Goal: Task Accomplishment & Management: Manage account settings

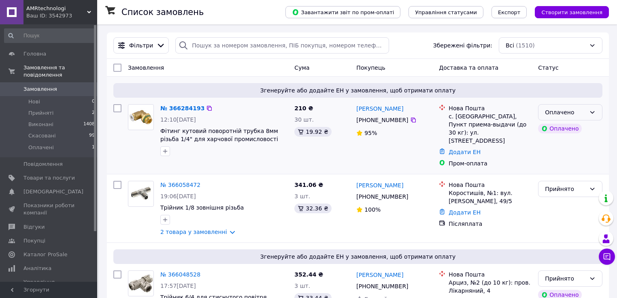
click at [572, 112] on div "Оплачено" at bounding box center [565, 112] width 41 height 9
click at [557, 133] on li "Прийнято" at bounding box center [571, 130] width 64 height 15
click at [182, 108] on link "№ 366284193" at bounding box center [182, 108] width 44 height 6
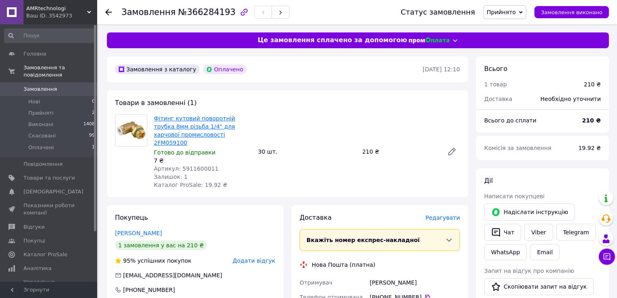
click at [207, 125] on link "Фітинг кутовий поворотній трубка 8мм різьба 1/4" для харчової промисловості 2FM…" at bounding box center [194, 130] width 81 height 31
click at [42, 174] on span "Товари та послуги" at bounding box center [48, 177] width 51 height 7
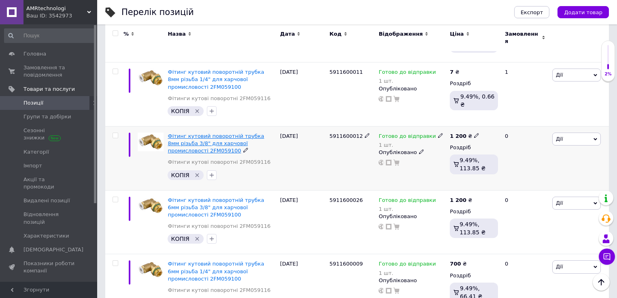
scroll to position [292, 0]
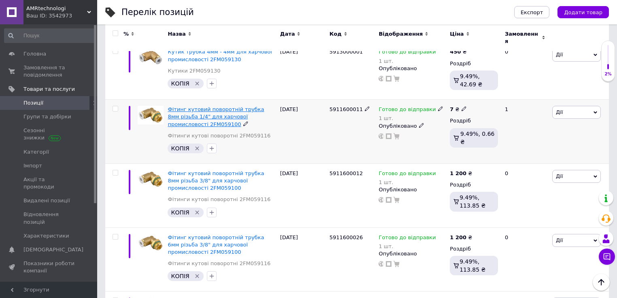
click at [240, 111] on span "Фітинг кутовий поворотній трубка 8мм різьба 1/4" для харчової промисловості 2FM…" at bounding box center [216, 116] width 96 height 21
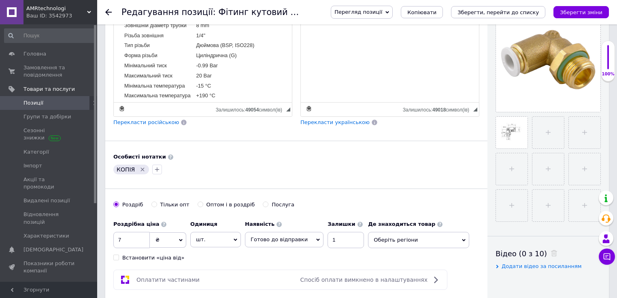
scroll to position [324, 0]
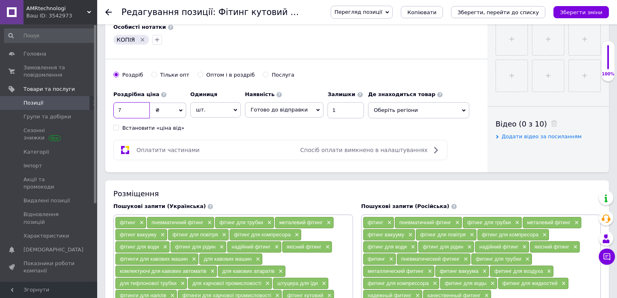
click at [133, 108] on input "7" at bounding box center [131, 110] width 36 height 16
click at [130, 111] on input "7" at bounding box center [131, 110] width 36 height 16
click at [134, 107] on input "7" at bounding box center [131, 110] width 36 height 16
drag, startPoint x: 134, startPoint y: 106, endPoint x: 110, endPoint y: 110, distance: 24.6
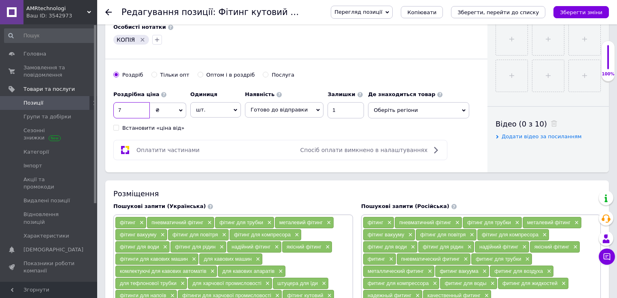
drag, startPoint x: 137, startPoint y: 106, endPoint x: 101, endPoint y: 109, distance: 36.2
click at [101, 109] on div "Основна інформація Назва позиції (Українська) New Фітинг кутовий поворотній тру…" at bounding box center [357, 252] width 520 height 1088
click at [128, 109] on input "7" at bounding box center [131, 110] width 36 height 16
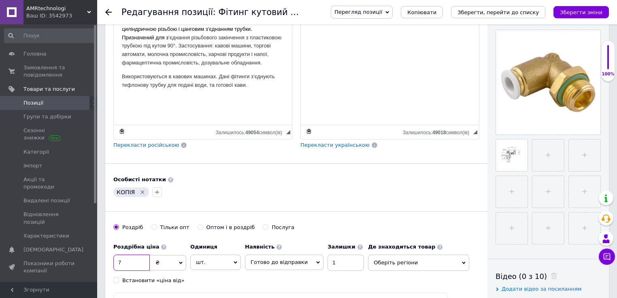
scroll to position [259, 0]
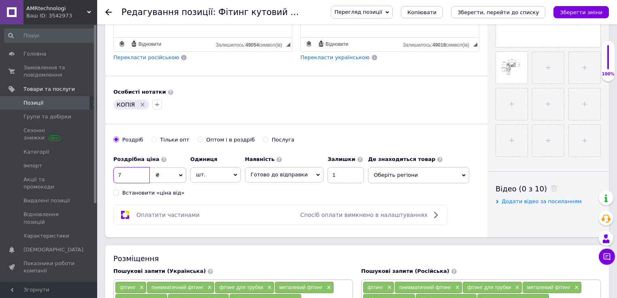
click at [139, 175] on input "7" at bounding box center [131, 175] width 36 height 16
type input "700"
click at [366, 117] on div "Основна інформація Назва позиції (Українська) New Фітинг кутовий поворотній тру…" at bounding box center [296, 5] width 382 height 464
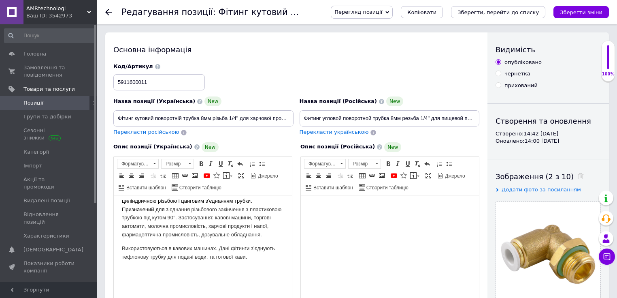
scroll to position [0, 0]
click at [589, 9] on icon "Зберегти зміни" at bounding box center [581, 12] width 43 height 6
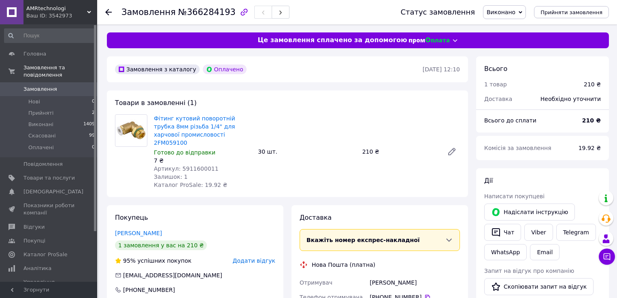
click at [47, 85] on span "Замовлення" at bounding box center [40, 88] width 34 height 7
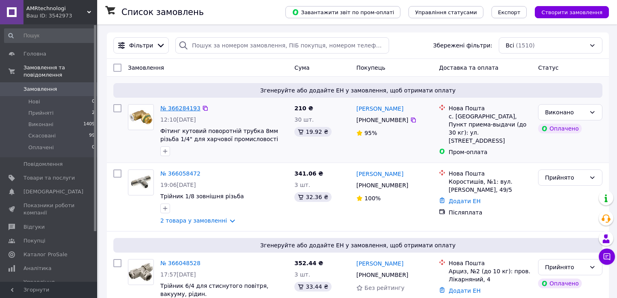
click at [173, 106] on link "№ 366284193" at bounding box center [180, 108] width 40 height 6
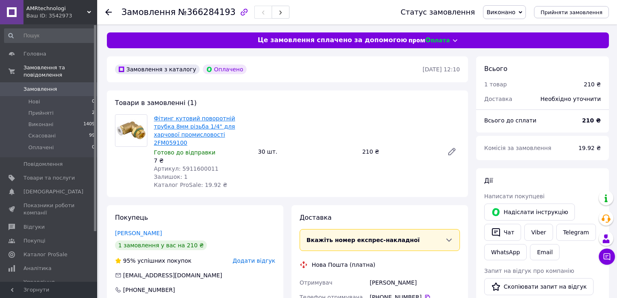
click at [206, 124] on link "Фітинг кутовий поворотній трубка 8мм різьба 1/4" для харчової промисловості 2FM…" at bounding box center [194, 130] width 81 height 31
click at [387, 127] on div "Фітинг кутовий поворотній трубка 8мм різьба 1/4" для харчової промисловості 2FM…" at bounding box center [307, 152] width 313 height 78
click at [52, 85] on span "Замовлення" at bounding box center [40, 88] width 34 height 7
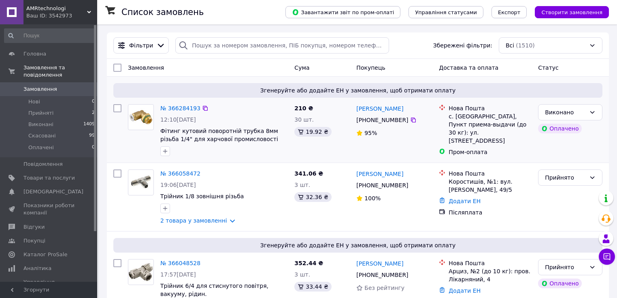
click at [250, 115] on div "№ 366284193 12:10[DATE] Фітинг кутовий поворотній трубка 8мм різьба 1/4" для ха…" at bounding box center [224, 130] width 134 height 58
click at [133, 117] on img at bounding box center [140, 117] width 25 height 18
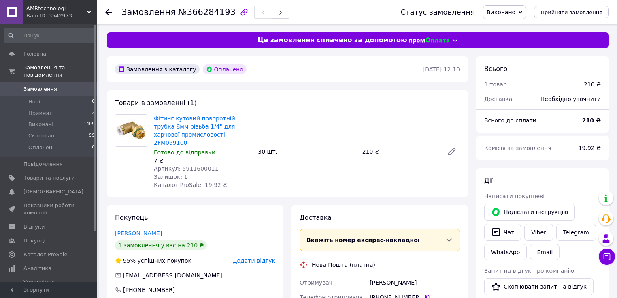
click at [38, 85] on span "Замовлення" at bounding box center [40, 88] width 34 height 7
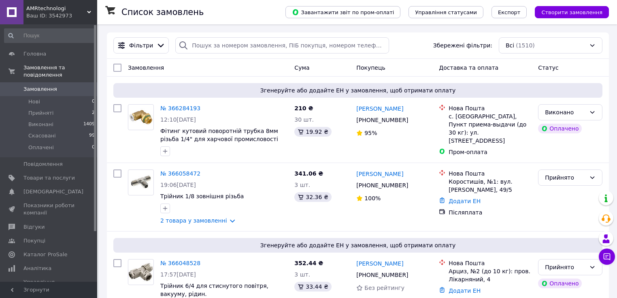
click at [50, 10] on span "AMRtechnologi" at bounding box center [56, 8] width 61 height 7
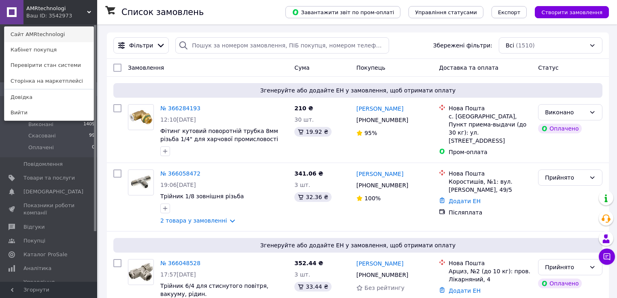
click at [50, 31] on link "Сайт AMRtechnologi" at bounding box center [48, 34] width 89 height 15
